Goal: Information Seeking & Learning: Learn about a topic

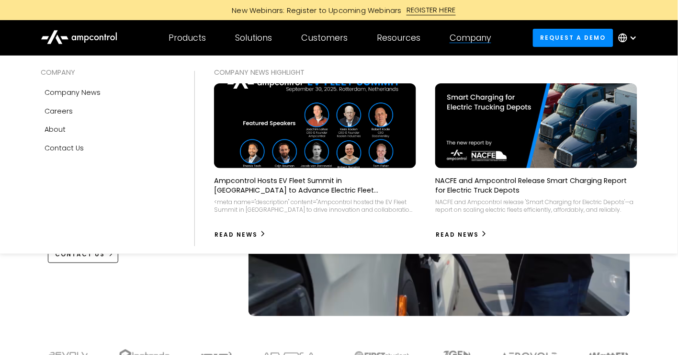
click at [473, 40] on div "Company" at bounding box center [471, 38] width 42 height 11
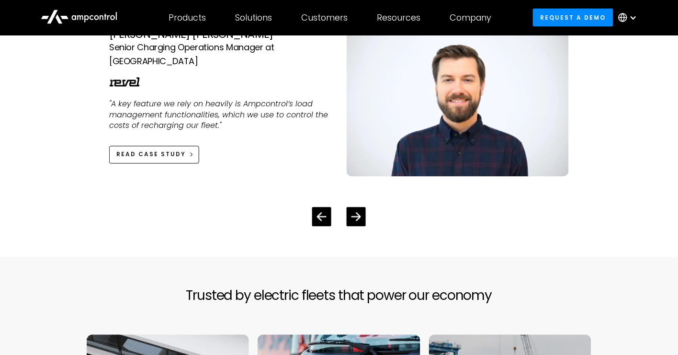
scroll to position [2268, 0]
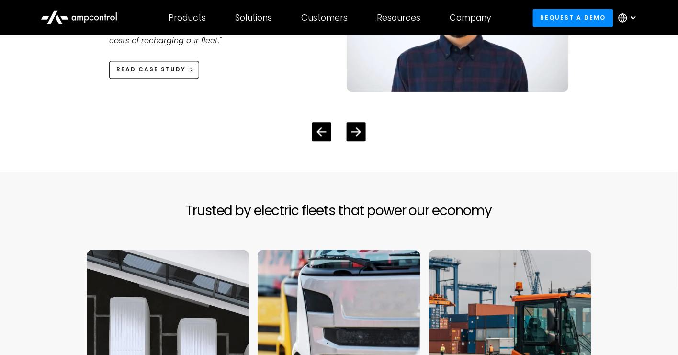
click at [366, 134] on div at bounding box center [339, 124] width 491 height 34
click at [360, 132] on icon "Next slide" at bounding box center [356, 131] width 9 height 9
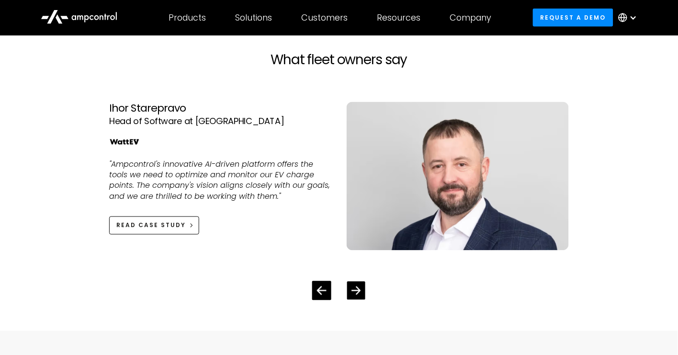
scroll to position [2108, 0]
click at [364, 292] on div "Next slide" at bounding box center [356, 291] width 18 height 18
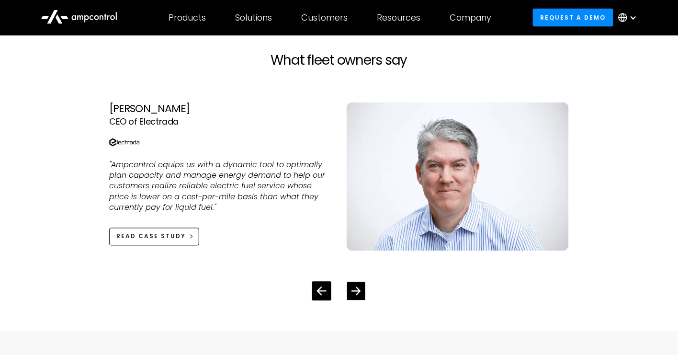
click at [364, 292] on div "Next slide" at bounding box center [356, 291] width 18 height 18
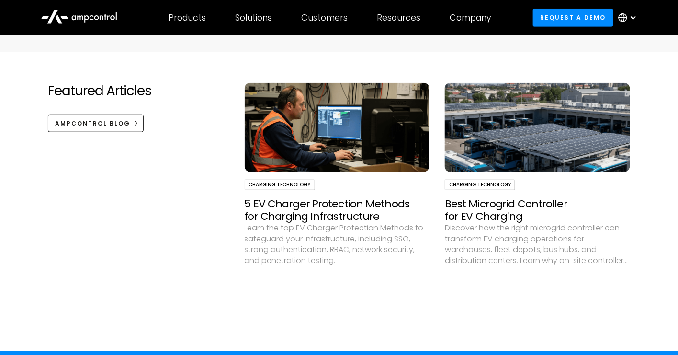
scroll to position [2779, 0]
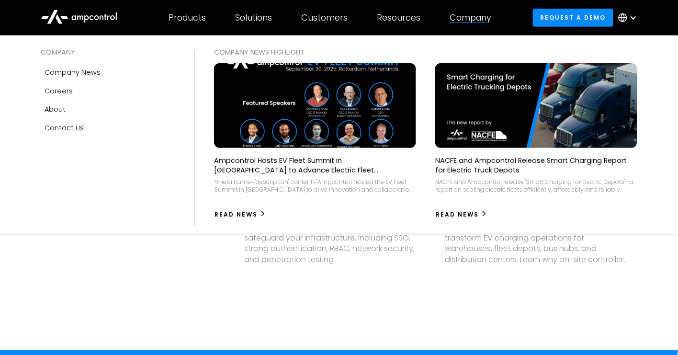
click at [492, 19] on div "Company" at bounding box center [471, 17] width 42 height 11
click at [470, 20] on div "Company" at bounding box center [471, 17] width 42 height 11
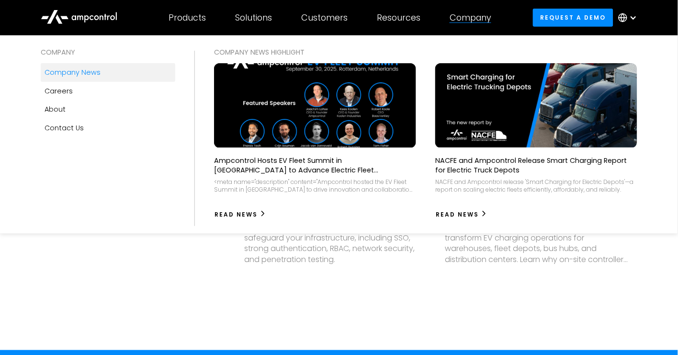
click at [70, 73] on div "Company news" at bounding box center [73, 72] width 56 height 11
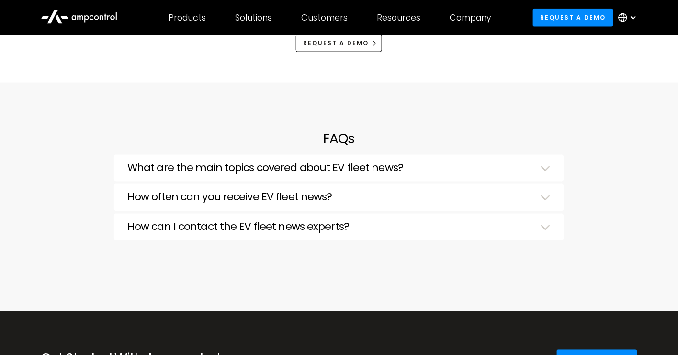
scroll to position [2971, 0]
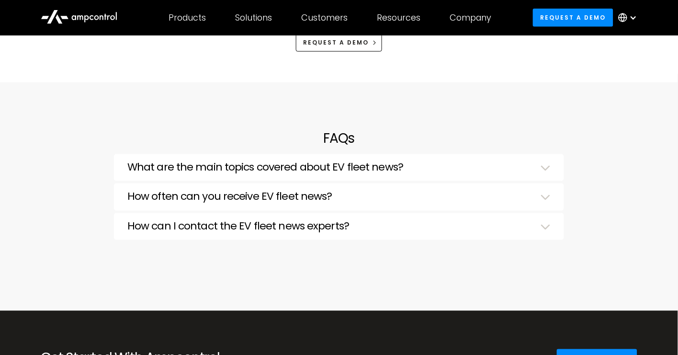
drag, startPoint x: 0, startPoint y: 0, endPoint x: 201, endPoint y: 143, distance: 247.0
drag, startPoint x: 201, startPoint y: 143, endPoint x: 102, endPoint y: 178, distance: 105.6
click at [102, 178] on div "FAQs What are the main topics covered about EV fleet news? EV fleet news can ra…" at bounding box center [339, 196] width 678 height 229
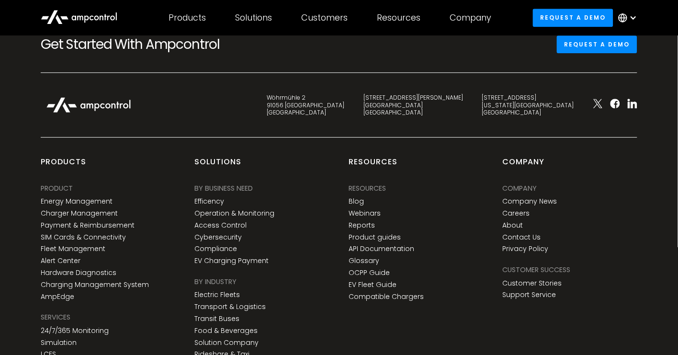
scroll to position [3322, 0]
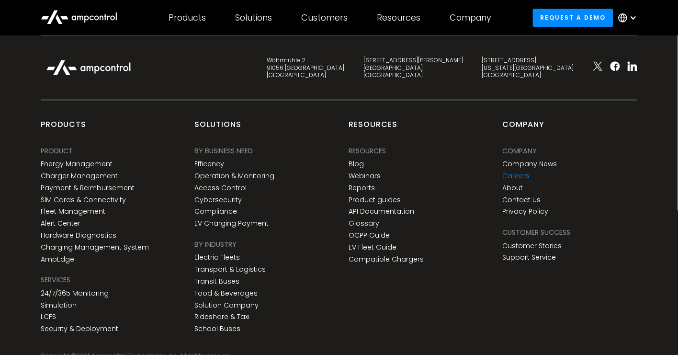
click at [518, 174] on link "Careers" at bounding box center [516, 176] width 27 height 8
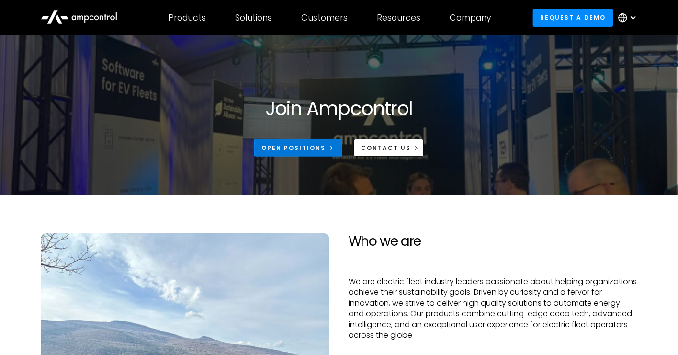
click at [293, 145] on div "Open Positions" at bounding box center [294, 148] width 64 height 9
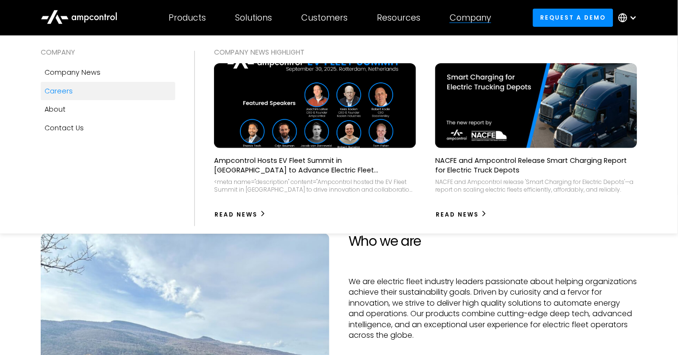
click at [487, 19] on div "Company" at bounding box center [471, 17] width 42 height 11
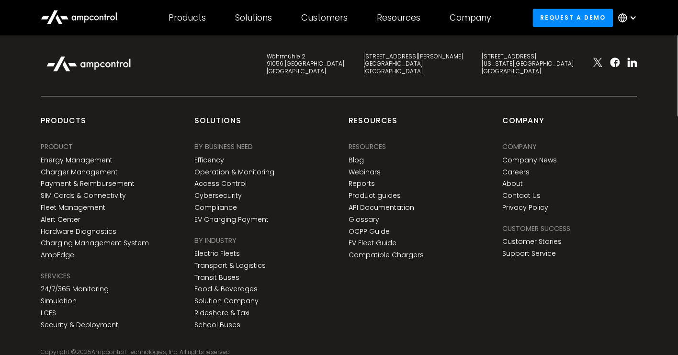
scroll to position [1469, 0]
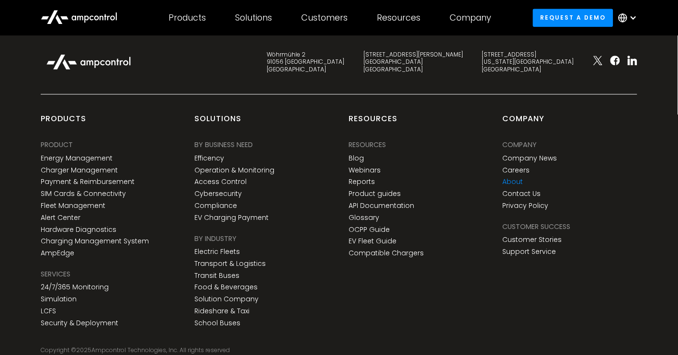
click at [515, 182] on link "About" at bounding box center [513, 182] width 21 height 8
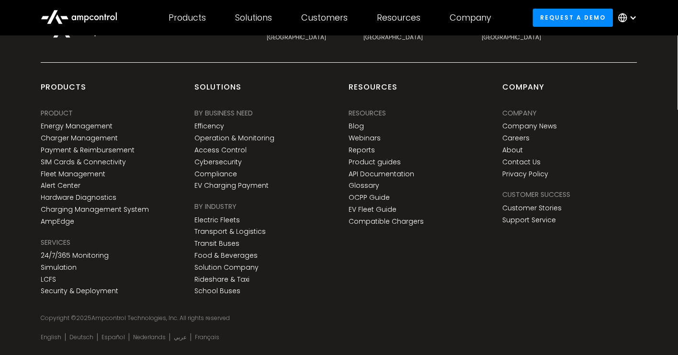
scroll to position [3569, 0]
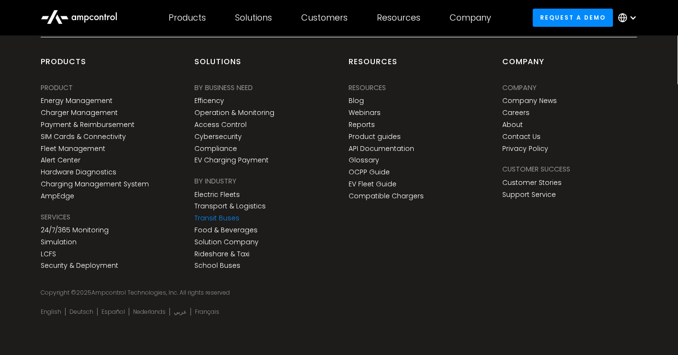
click at [230, 214] on link "Transit Buses" at bounding box center [217, 218] width 45 height 8
click at [228, 216] on link "Transit Buses" at bounding box center [217, 218] width 45 height 8
click at [222, 204] on link "Transport & Logistics" at bounding box center [230, 206] width 71 height 8
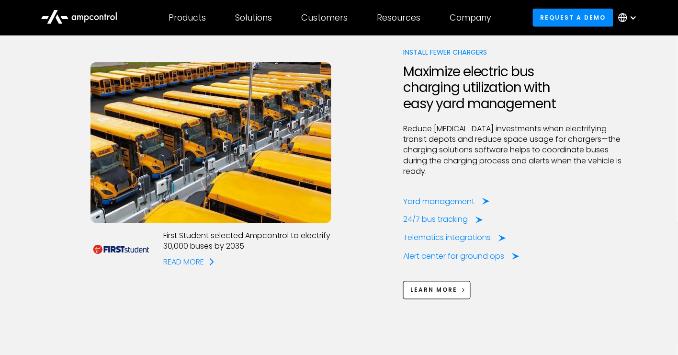
scroll to position [1150, 0]
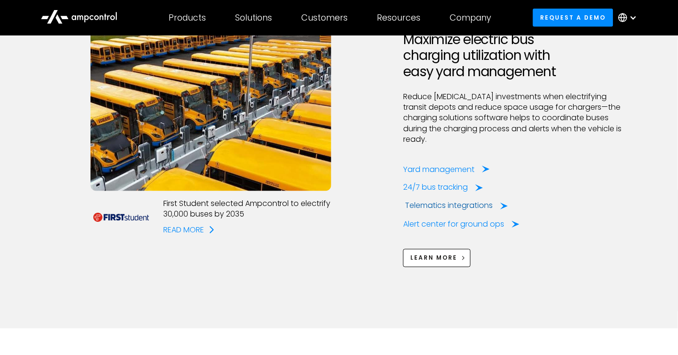
click at [473, 201] on div "Telematics integrations" at bounding box center [449, 206] width 88 height 11
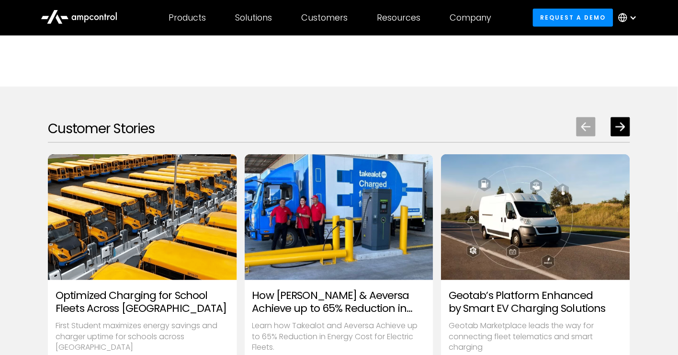
scroll to position [1022, 0]
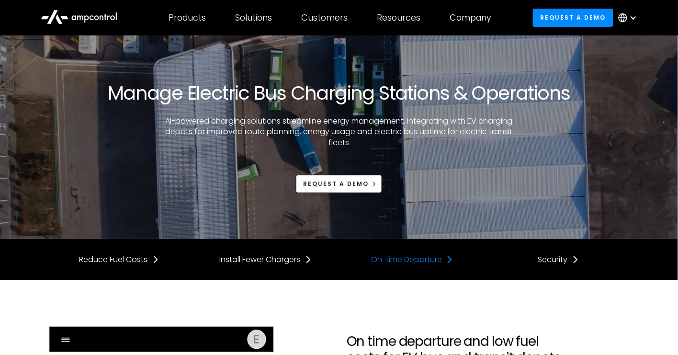
click at [400, 259] on div "On-time Departure" at bounding box center [406, 259] width 71 height 11
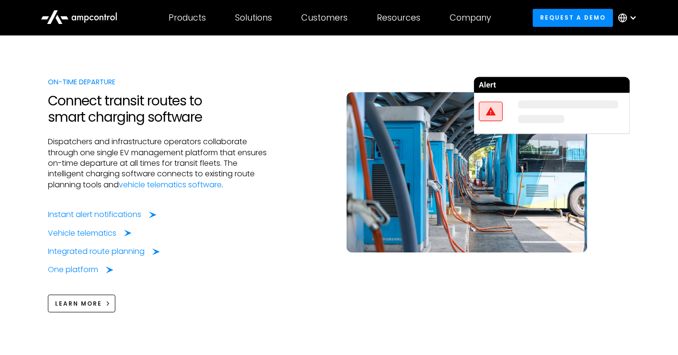
scroll to position [1467, 0]
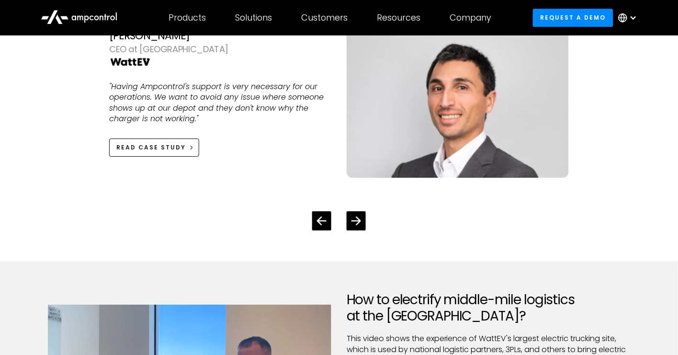
scroll to position [2460, 0]
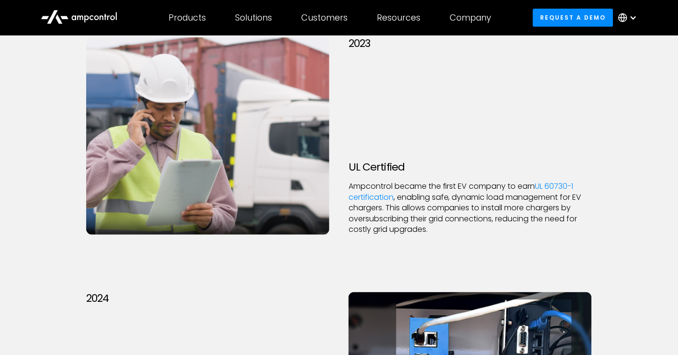
scroll to position [1853, 0]
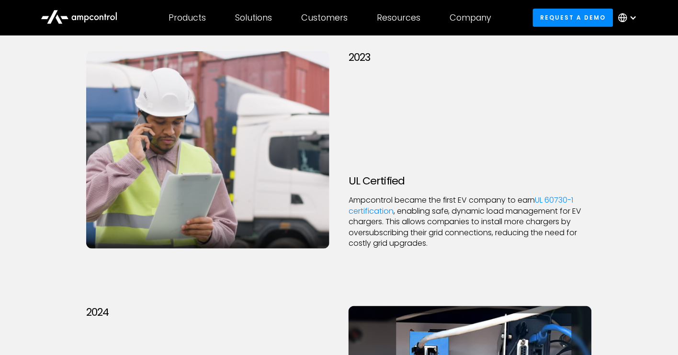
click at [70, 18] on icon at bounding box center [79, 16] width 77 height 23
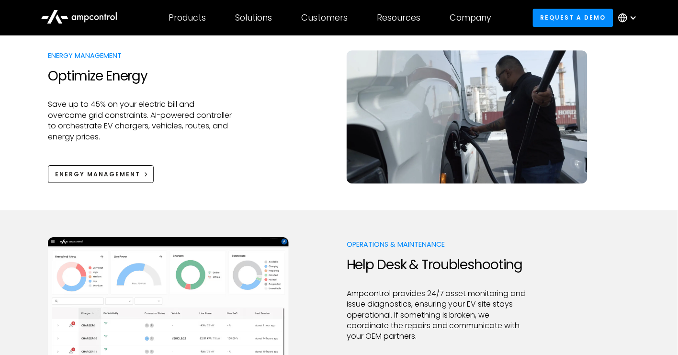
scroll to position [702, 0]
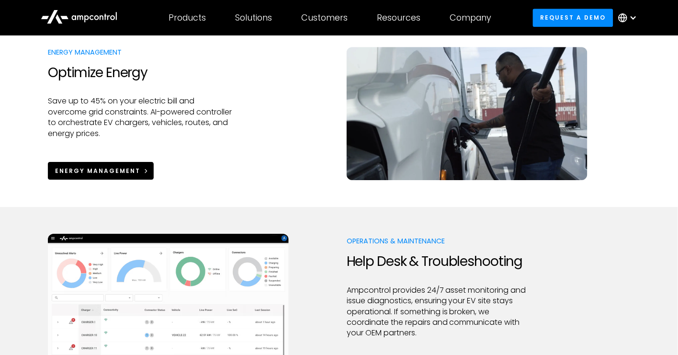
click at [118, 178] on link "Energy Management" at bounding box center [101, 171] width 106 height 18
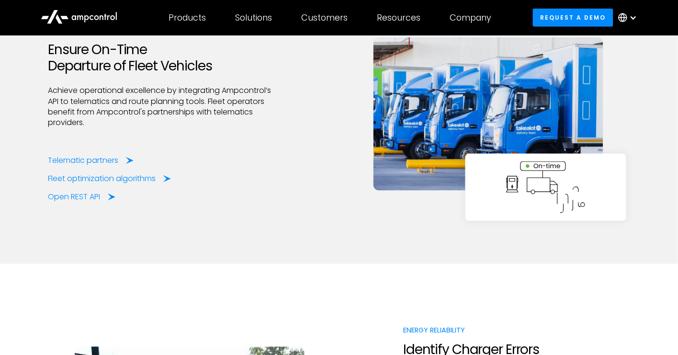
scroll to position [2044, 0]
click at [131, 178] on div "Fleet optimization algorithms" at bounding box center [104, 178] width 108 height 11
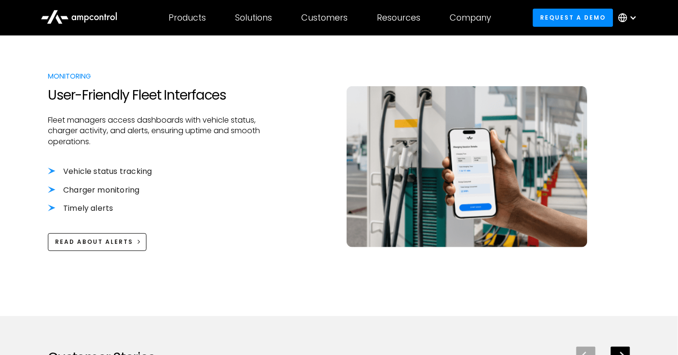
scroll to position [926, 0]
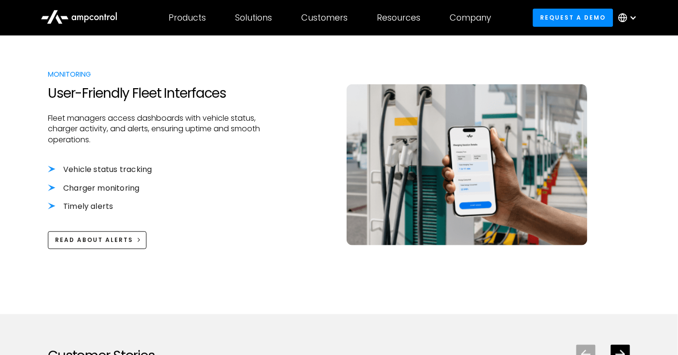
click at [142, 172] on li "Vehicle status tracking" at bounding box center [161, 169] width 227 height 11
click at [53, 168] on li "Vehicle status tracking" at bounding box center [161, 169] width 227 height 11
click at [93, 183] on li "Charger monitoring" at bounding box center [161, 188] width 227 height 11
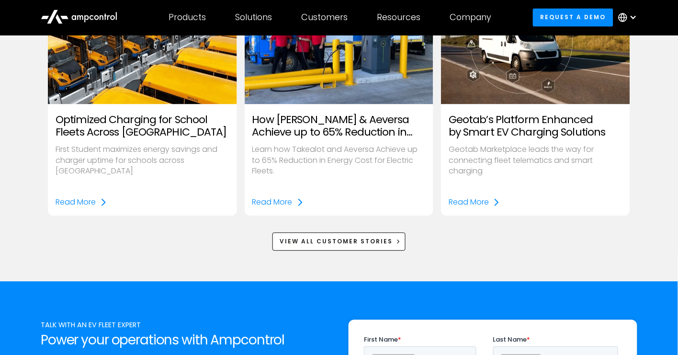
scroll to position [1277, 0]
